Goal: Information Seeking & Learning: Learn about a topic

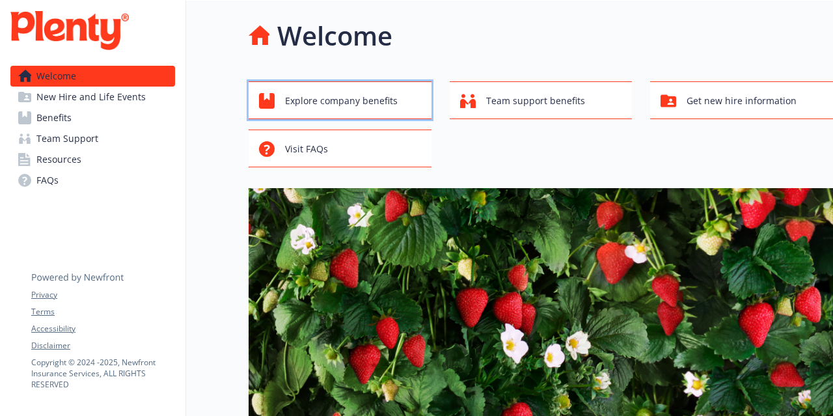
click at [327, 109] on span "Explore company benefits" at bounding box center [341, 101] width 113 height 25
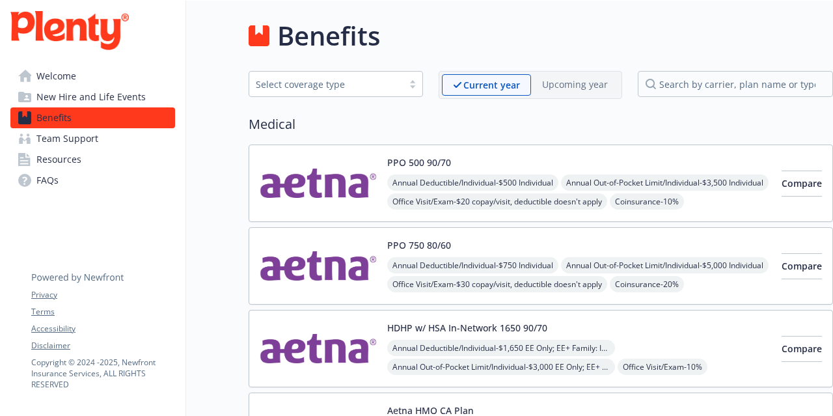
click at [115, 71] on link "Welcome" at bounding box center [92, 76] width 165 height 21
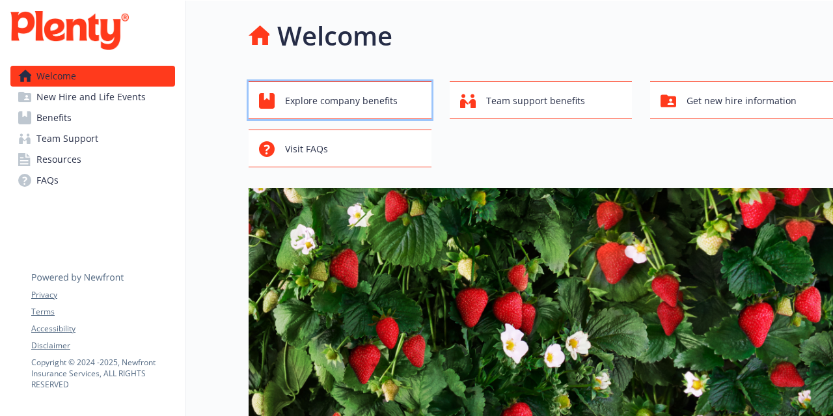
click at [411, 93] on div "Explore company benefits" at bounding box center [342, 101] width 166 height 25
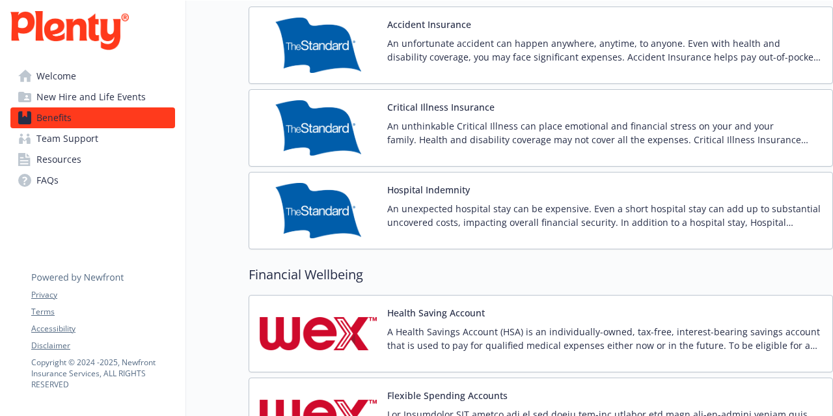
scroll to position [1888, 0]
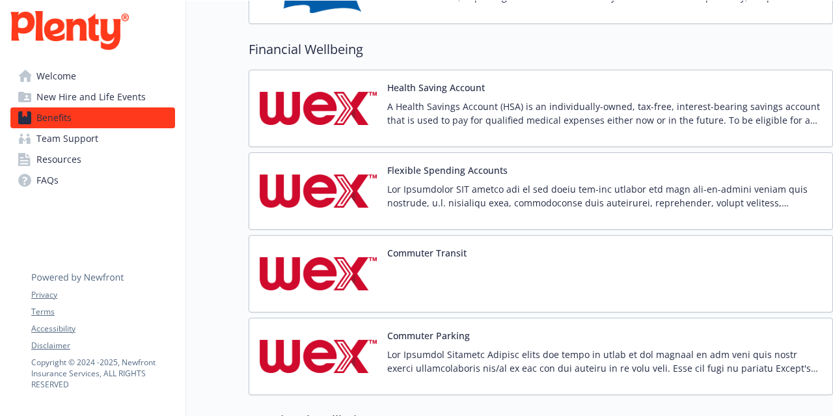
click at [460, 116] on p "A Health Savings Account (HSA) is an individually-owned, tax-free, interest-bea…" at bounding box center [604, 113] width 435 height 27
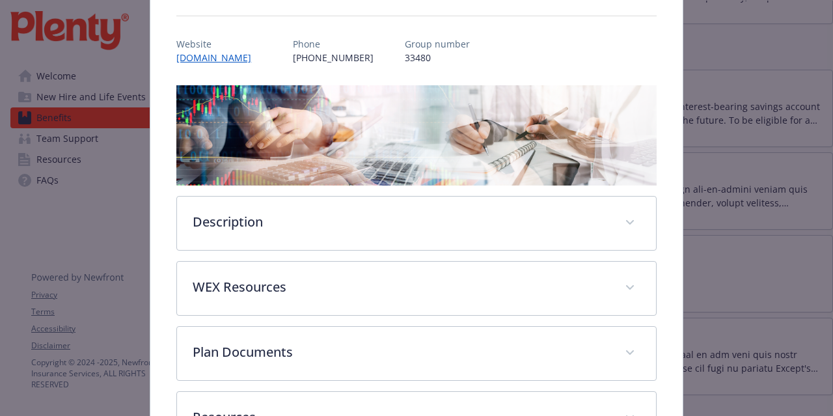
scroll to position [49, 0]
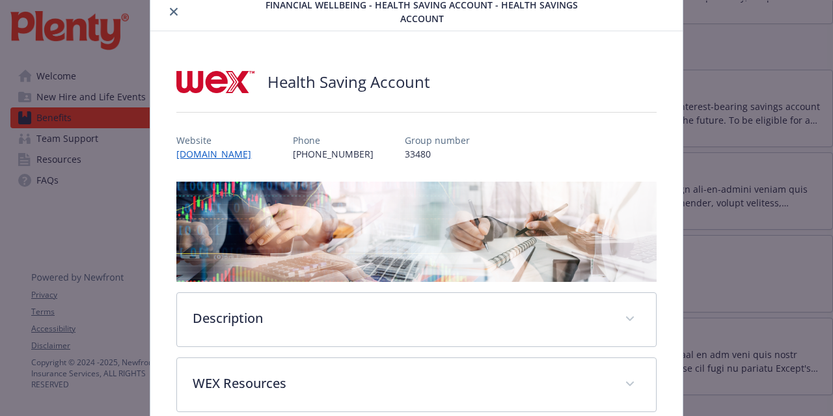
click at [170, 12] on icon "close" at bounding box center [174, 12] width 8 height 8
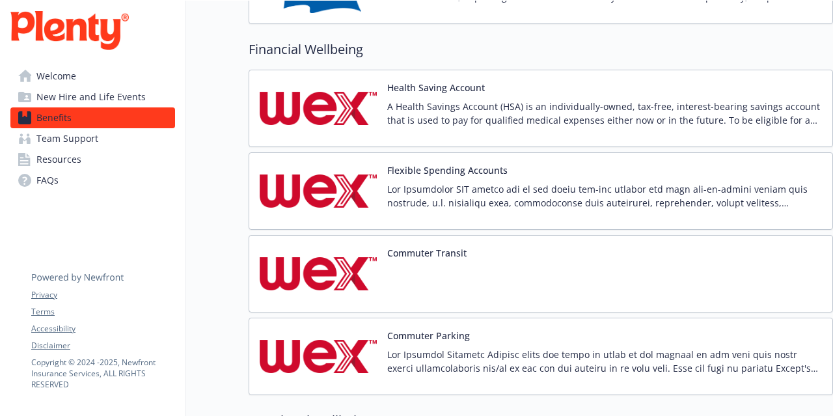
click at [114, 139] on link "Team Support" at bounding box center [92, 138] width 165 height 21
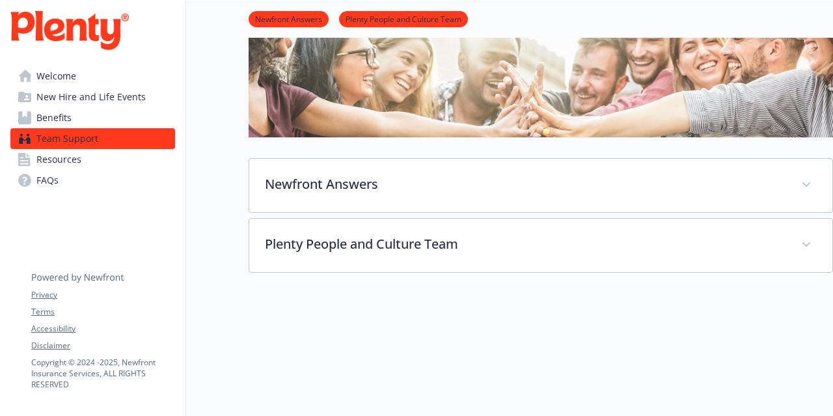
scroll to position [214, 0]
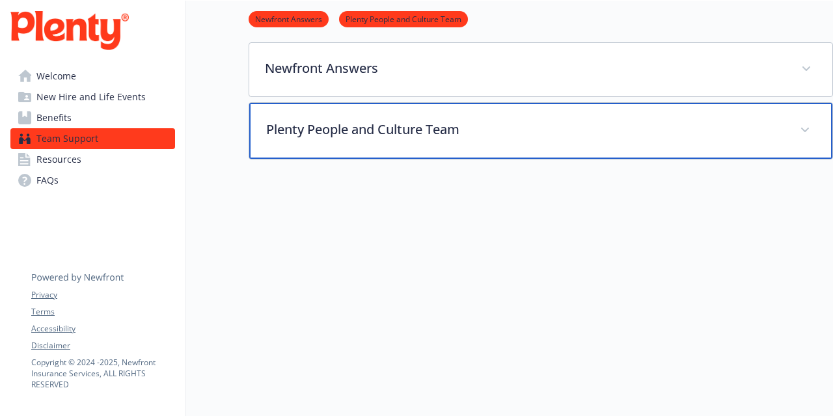
click at [406, 120] on p "Plenty People and Culture Team" at bounding box center [525, 130] width 518 height 20
